Goal: Entertainment & Leisure: Consume media (video, audio)

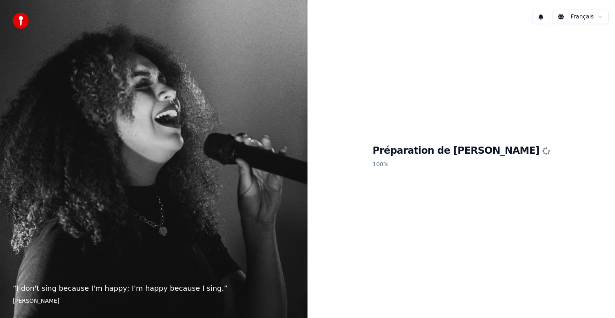
click at [7, 121] on div "“ I don't sing because I'm happy; I'm happy because I sing. ” [PERSON_NAME]" at bounding box center [153, 159] width 307 height 318
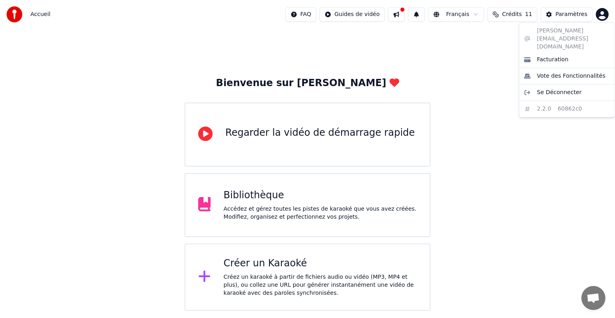
click at [603, 11] on html "Accueil FAQ Guides de vidéo Français Crédits 11 Paramètres Bienvenue sur Youka …" at bounding box center [307, 155] width 615 height 311
click at [485, 61] on html "Accueil FAQ Guides de vidéo Français Crédits 11 Paramètres Bienvenue sur Youka …" at bounding box center [307, 155] width 615 height 311
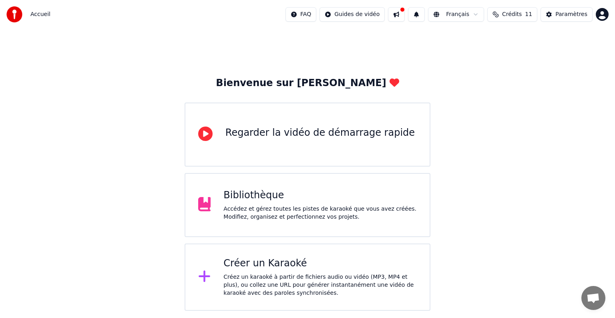
click at [319, 212] on div "Accédez et gérez toutes les pistes de karaoké que vous avez créées. Modifiez, o…" at bounding box center [319, 213] width 193 height 16
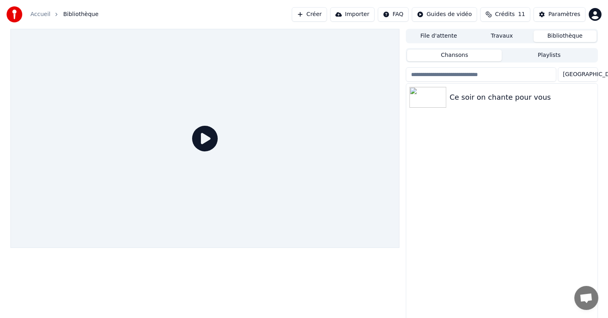
click at [516, 194] on div "Ce soir on chante pour vous" at bounding box center [501, 203] width 191 height 238
click at [498, 178] on div "Ce soir on chante pour vous" at bounding box center [501, 203] width 191 height 238
click at [514, 152] on div "Ce soir on chante pour vous" at bounding box center [501, 203] width 191 height 238
click at [540, 219] on div "Ce soir on chante pour vous" at bounding box center [501, 203] width 191 height 238
click at [468, 103] on div "Ce soir on chante pour vous" at bounding box center [501, 97] width 191 height 27
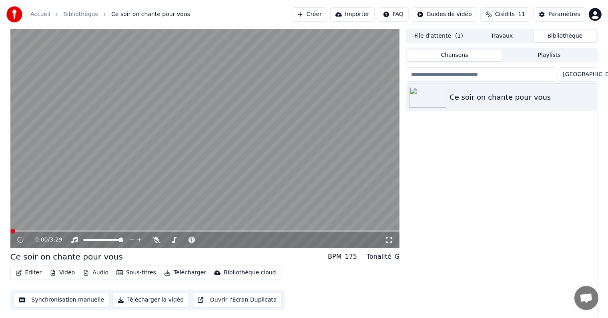
click at [242, 270] on div "Bibliothèque cloud" at bounding box center [250, 273] width 52 height 8
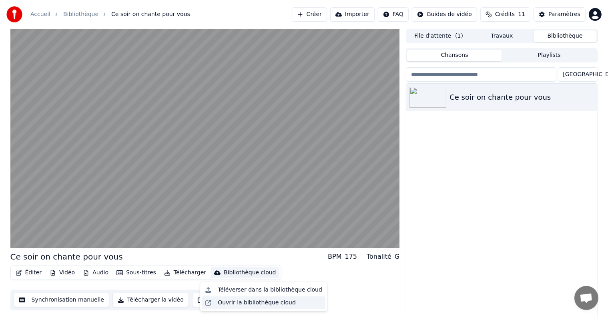
click at [253, 304] on div "Ouvrir la bibliothèque cloud" at bounding box center [257, 303] width 78 height 8
